Goal: Find specific page/section: Find specific page/section

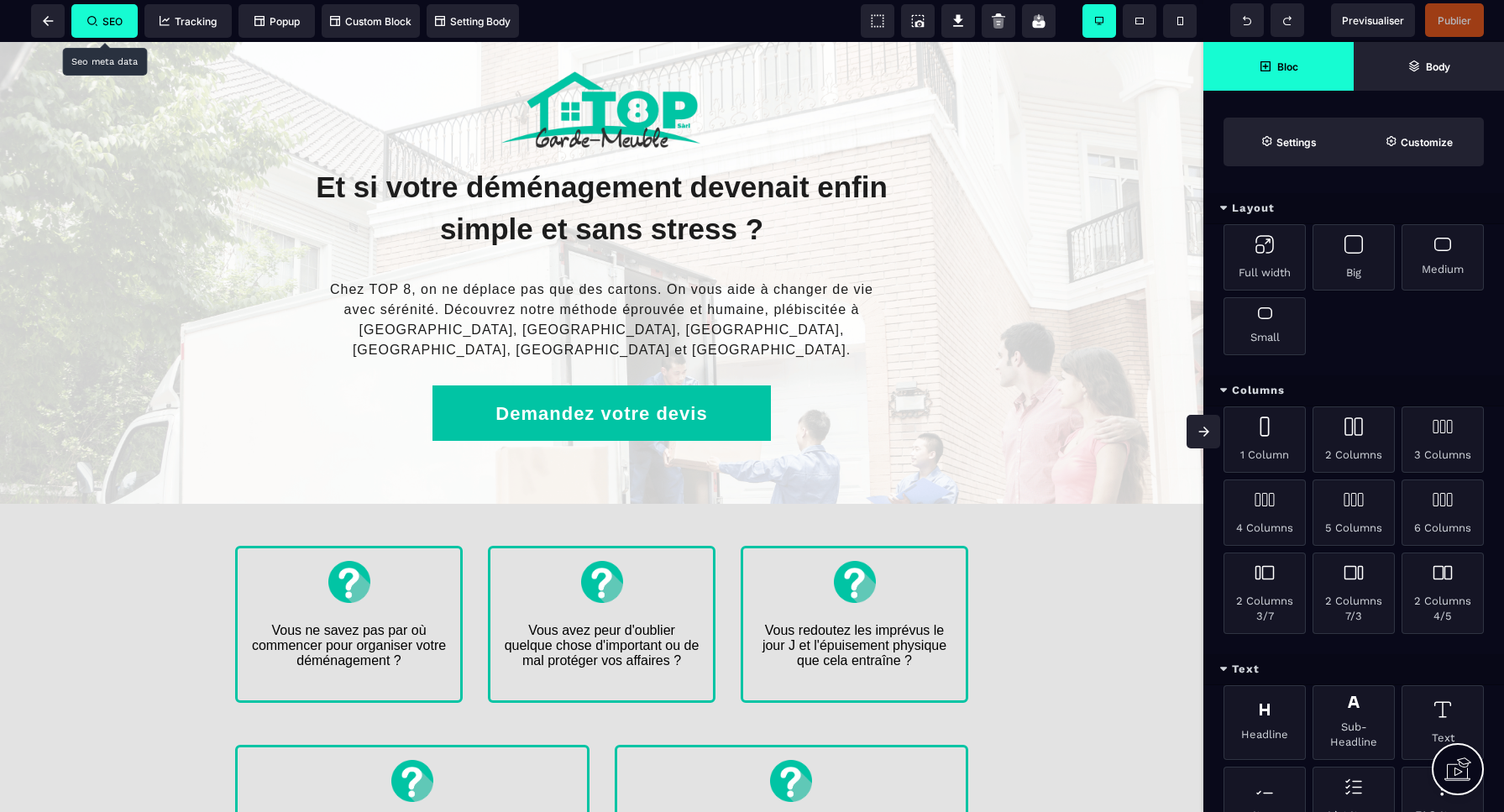
click at [106, 25] on span "SEO" at bounding box center [104, 22] width 35 height 13
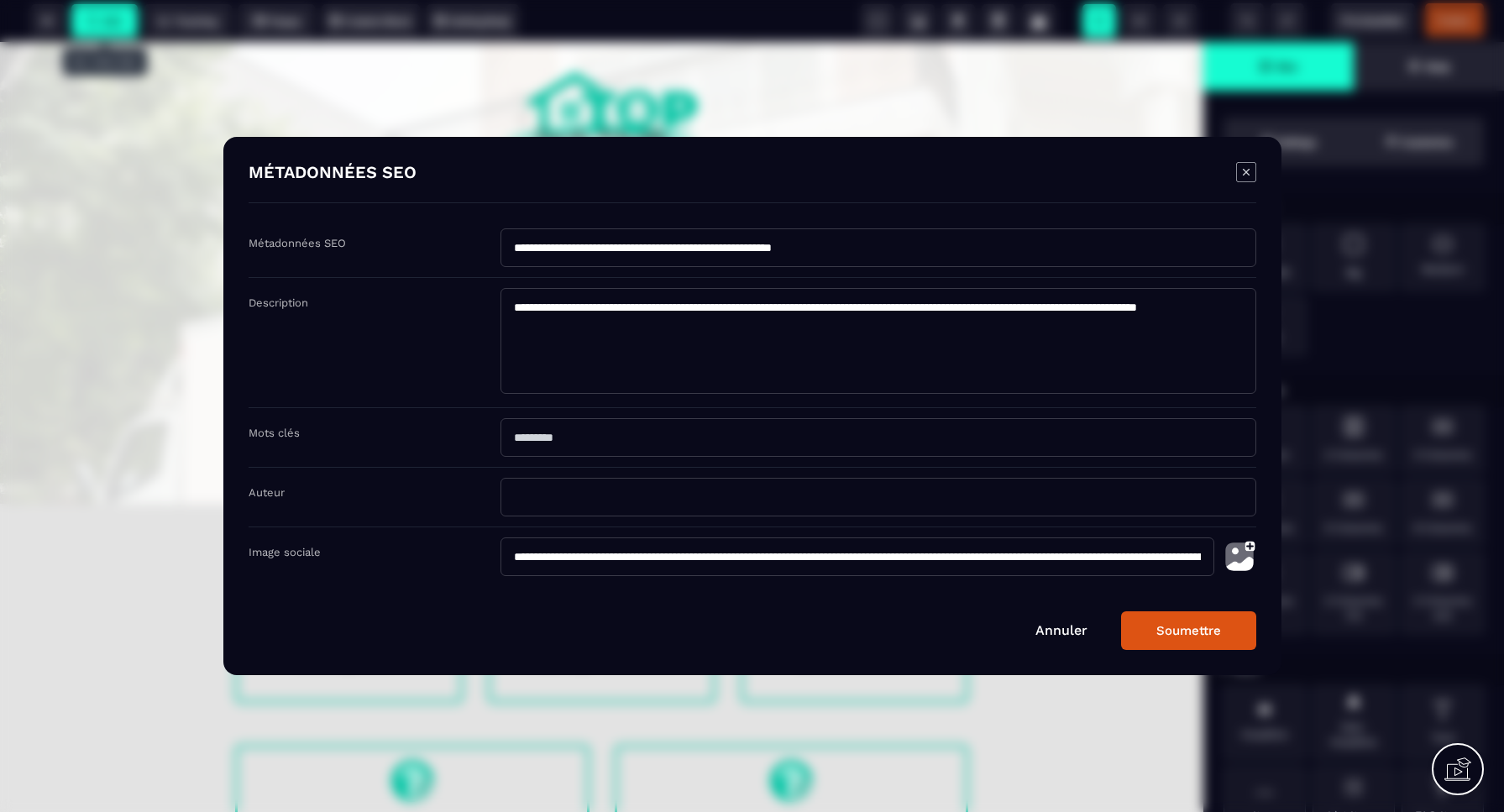
drag, startPoint x: 1057, startPoint y: 633, endPoint x: 1063, endPoint y: 614, distance: 19.9
click at [1057, 627] on link "Annuler" at bounding box center [1061, 630] width 52 height 16
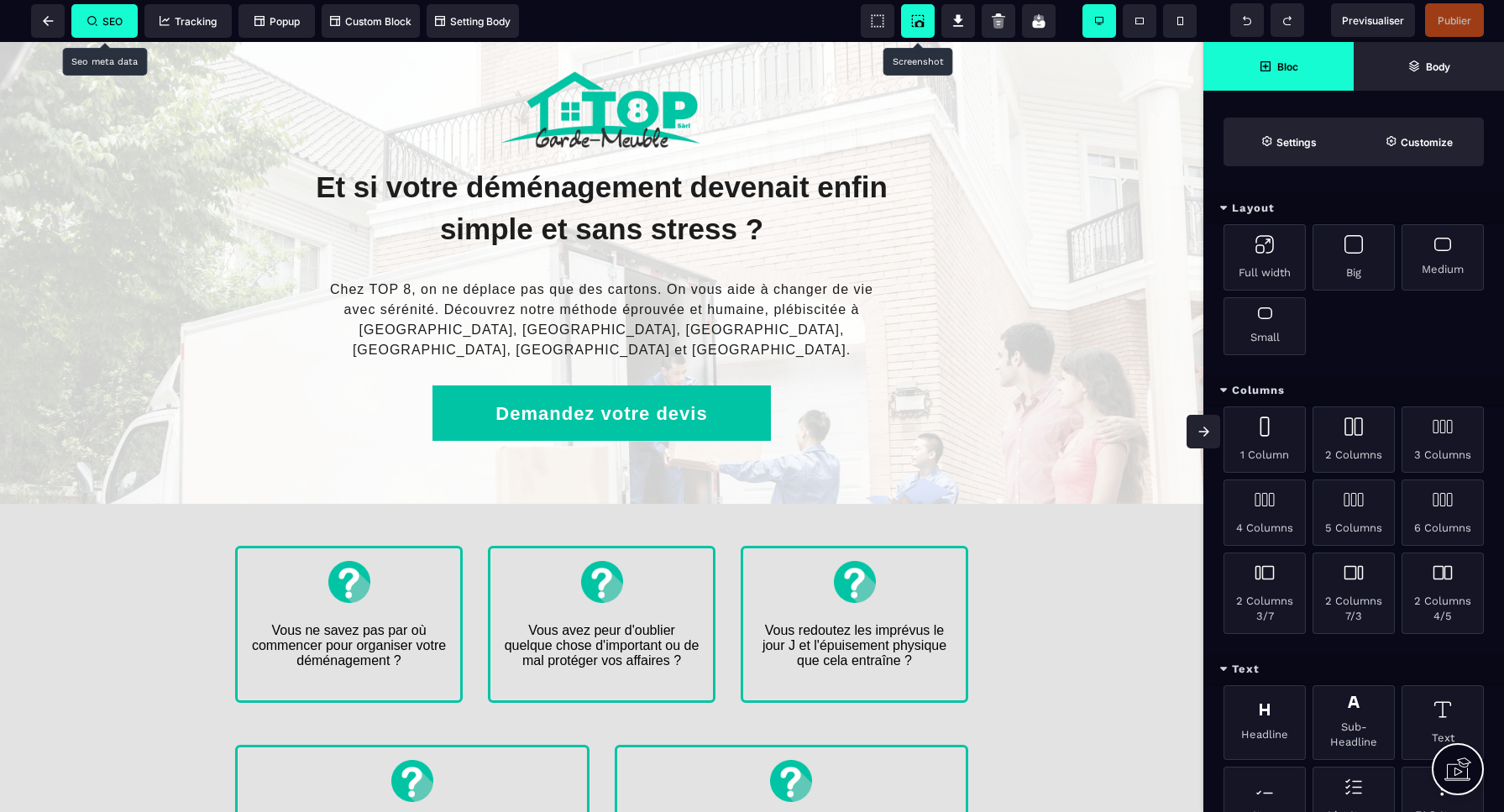
click at [920, 21] on icon at bounding box center [920, 23] width 9 height 6
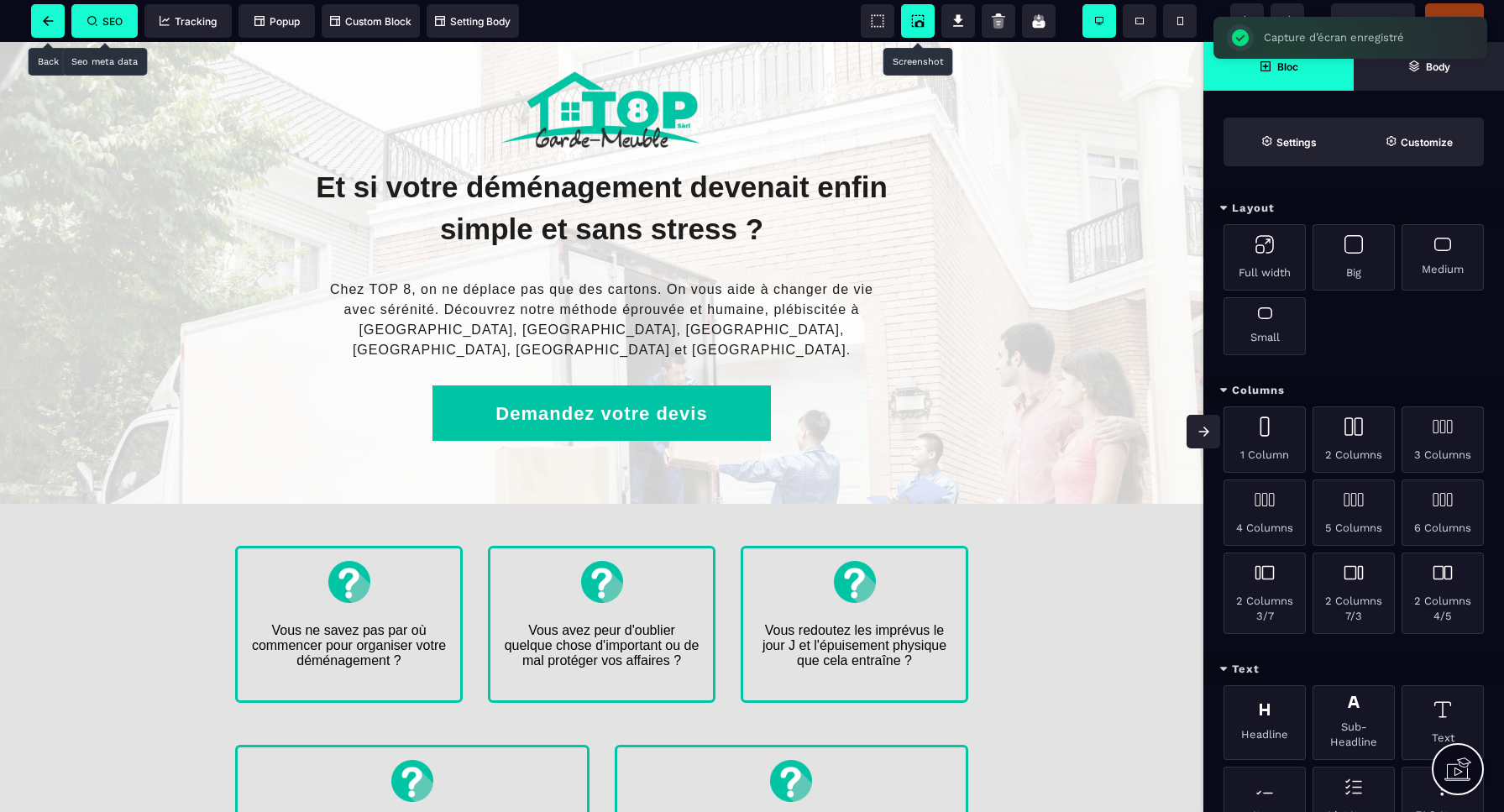
click at [45, 27] on span at bounding box center [47, 21] width 34 height 34
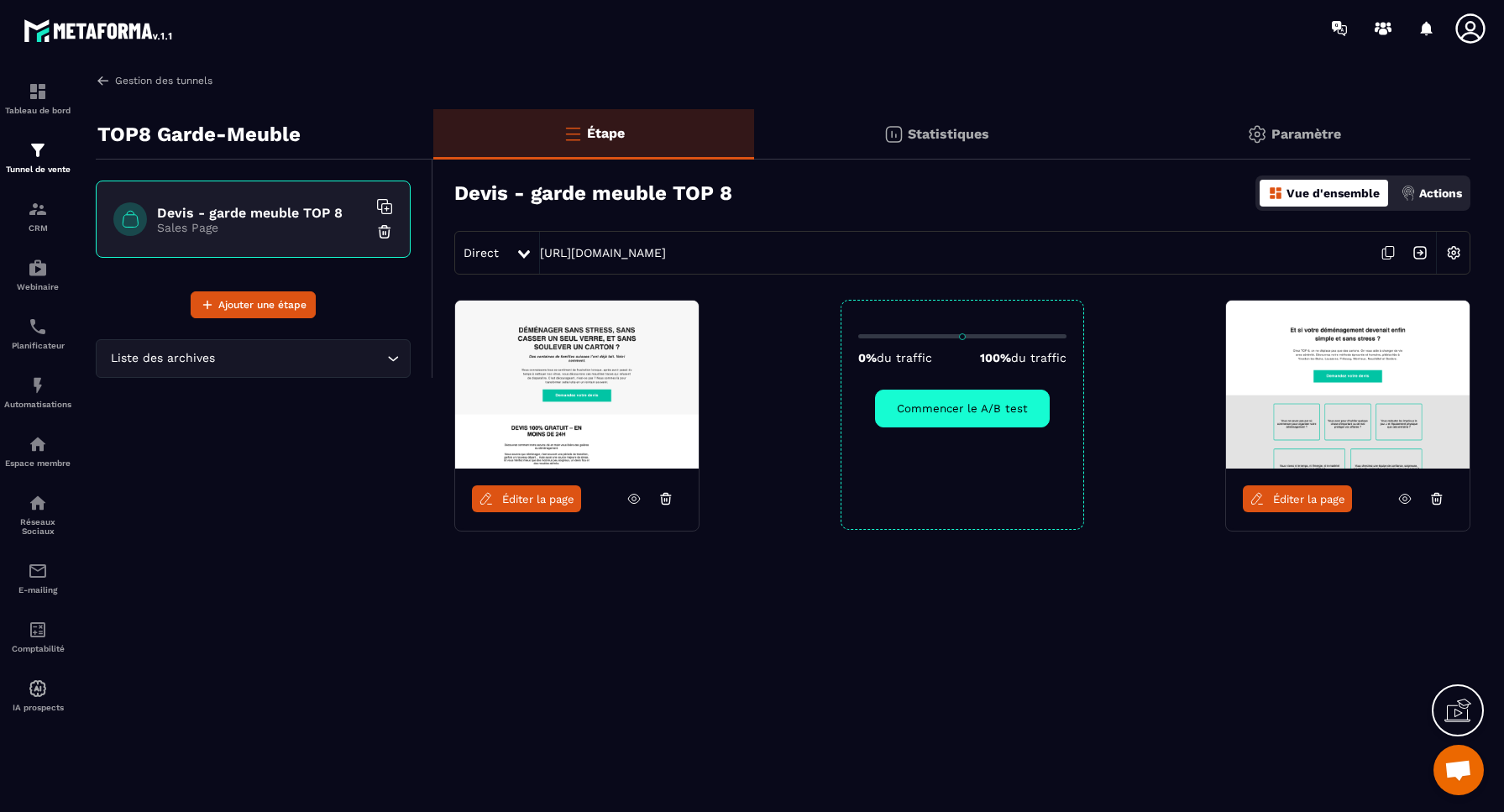
click at [103, 81] on img at bounding box center [103, 81] width 15 height 15
click at [161, 86] on link "Gestion des tunnels" at bounding box center [154, 81] width 117 height 15
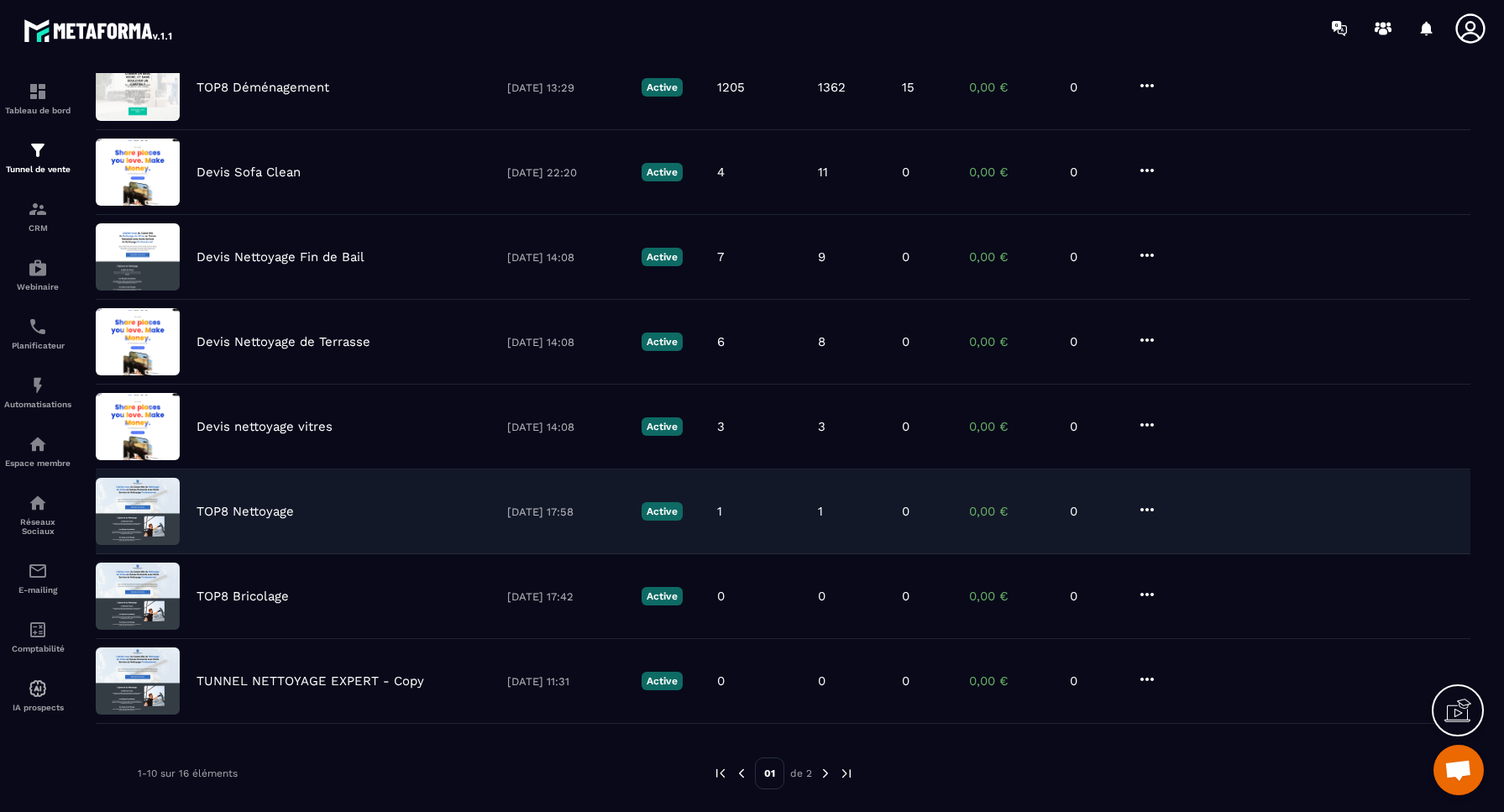
scroll to position [356, 0]
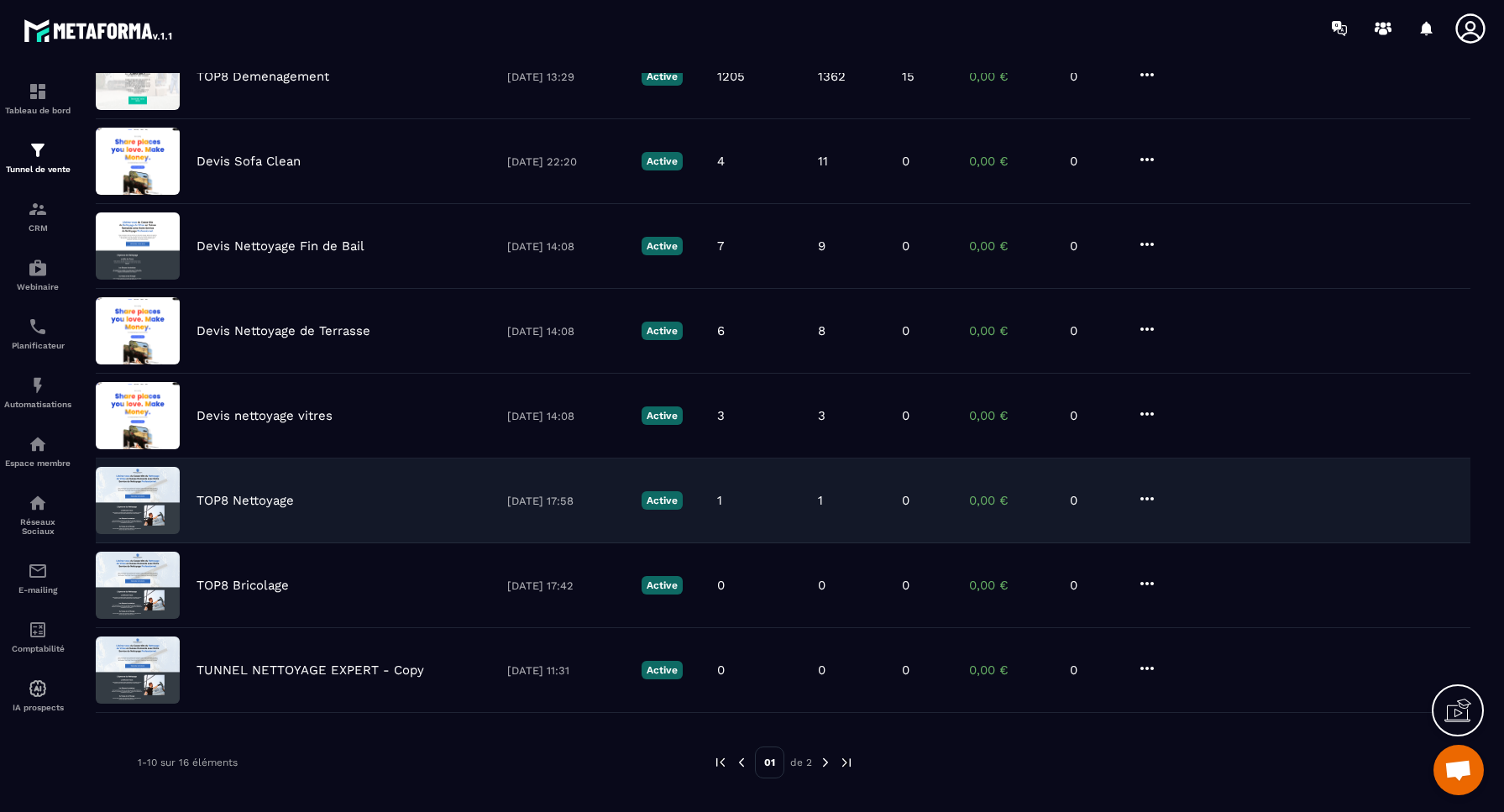
click at [268, 501] on p "TOP8 Nettoyage" at bounding box center [245, 500] width 97 height 15
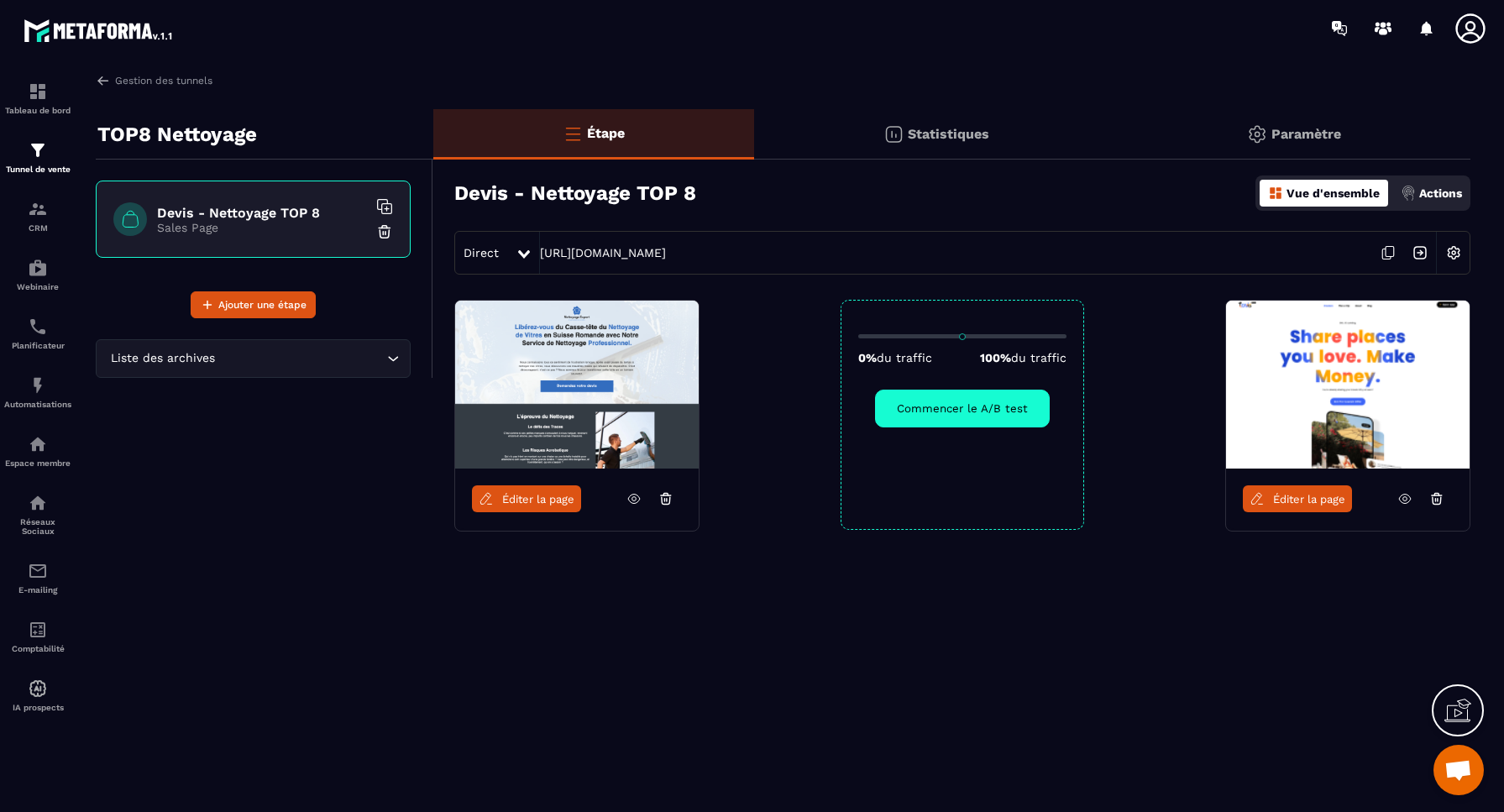
click at [517, 503] on span "Éditer la page" at bounding box center [539, 499] width 73 height 13
